Goal: Navigation & Orientation: Find specific page/section

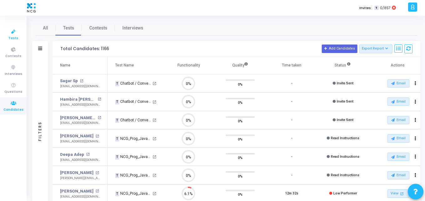
click at [9, 33] on icon at bounding box center [13, 32] width 13 height 8
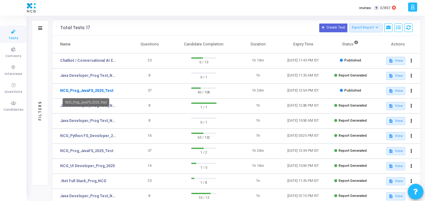
click at [89, 89] on link "NCG_Prog_JavaFS_2025_Test" at bounding box center [86, 91] width 53 height 6
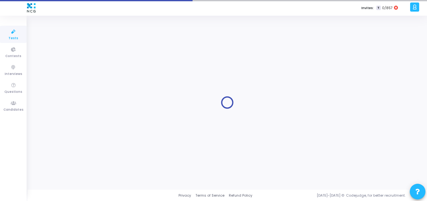
click at [16, 36] on span "Tests" at bounding box center [13, 38] width 10 height 5
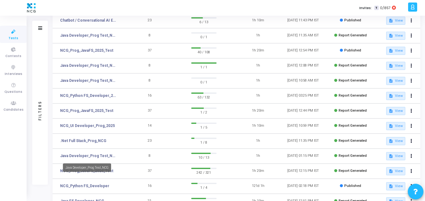
click at [92, 172] on mat-tooltip-component "Java Developer_Prog Test_NCG" at bounding box center [87, 167] width 57 height 17
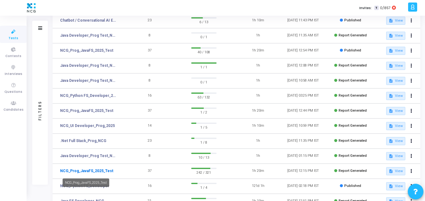
click at [108, 169] on link "NCG_Prog_JavaFS_2025_Test" at bounding box center [86, 171] width 53 height 6
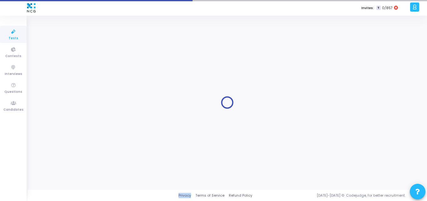
click at [108, 169] on div at bounding box center [227, 102] width 384 height 164
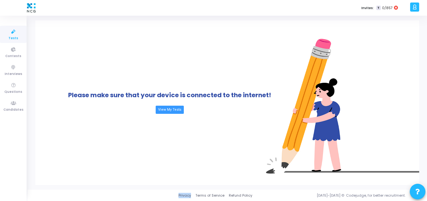
click at [16, 33] on icon at bounding box center [13, 32] width 13 height 8
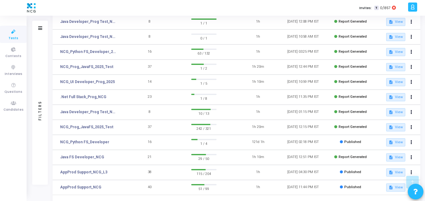
scroll to position [143, 0]
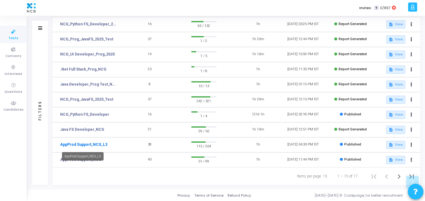
click at [84, 144] on link "AppProd Support_NCG_L3" at bounding box center [83, 144] width 47 height 6
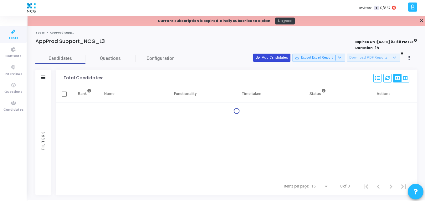
click at [281, 43] on div "Expires On : [DATE] 04:30 PM IST Duration : 1h" at bounding box center [340, 44] width 153 height 11
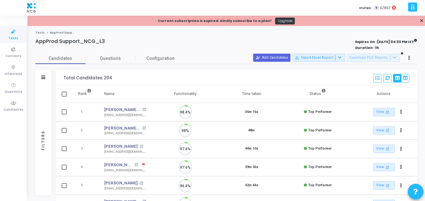
scroll to position [13, 16]
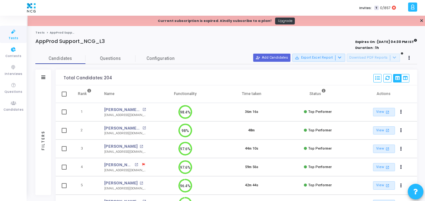
click at [7, 30] on icon at bounding box center [13, 32] width 13 height 8
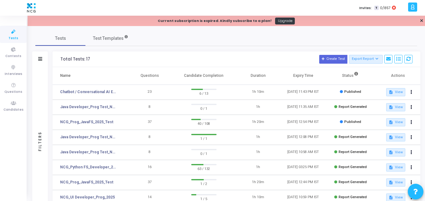
click at [168, 49] on div "Tests Test Templates Filters Filters Test Name: search Status Draft Published E…" at bounding box center [226, 179] width 382 height 297
